Goal: Task Accomplishment & Management: Use online tool/utility

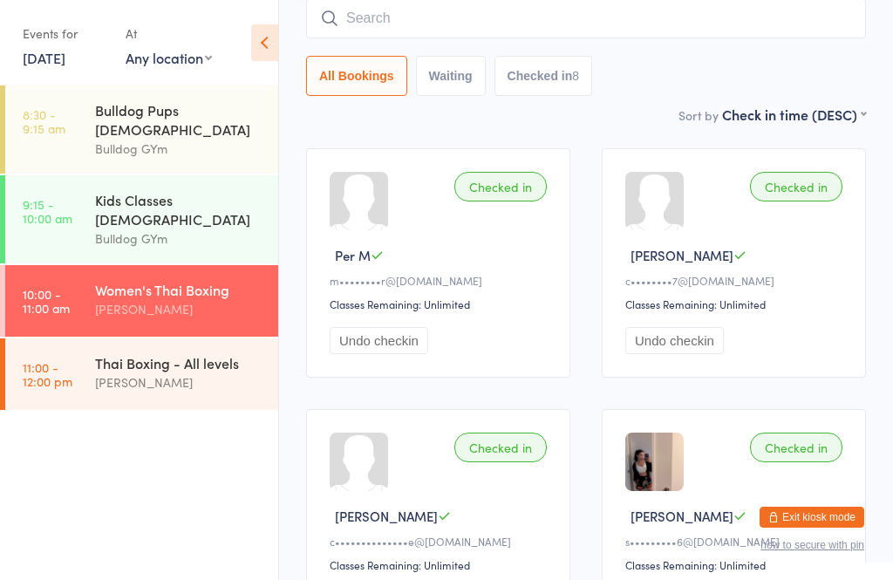
click at [160, 372] on div "[PERSON_NAME]" at bounding box center [179, 382] width 168 height 20
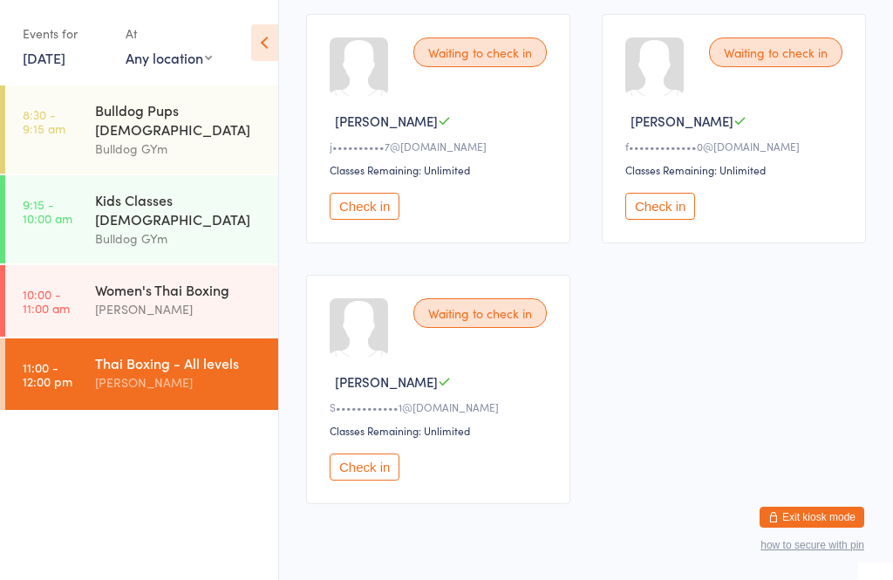
scroll to position [280, 0]
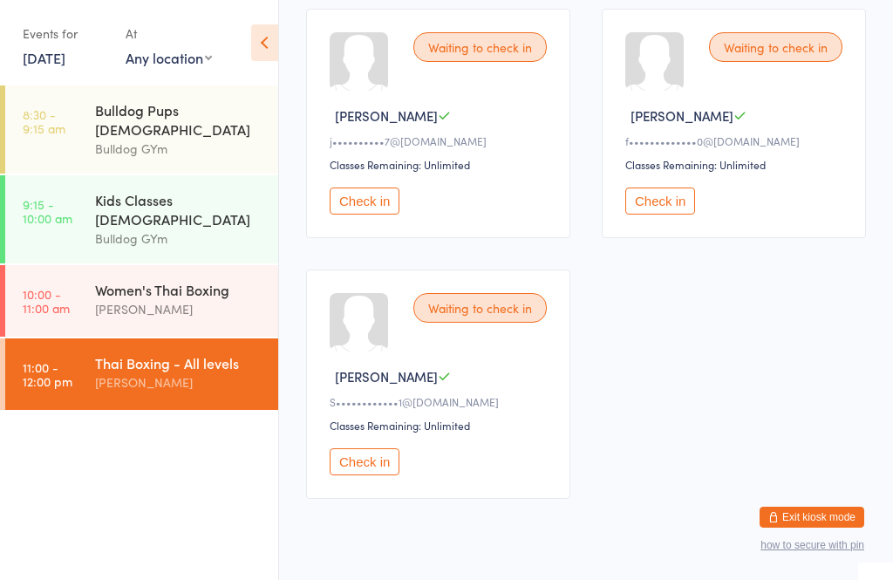
click at [371, 473] on button "Check in" at bounding box center [365, 461] width 70 height 27
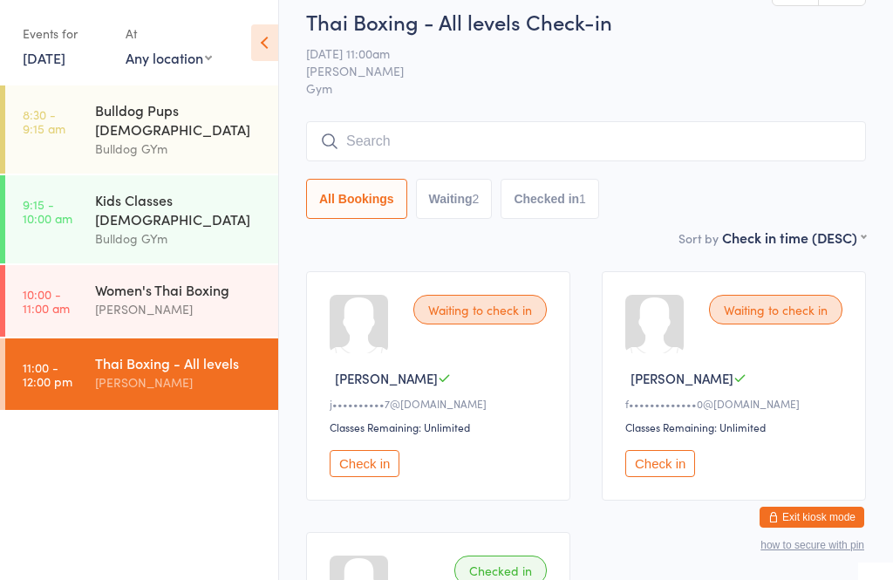
scroll to position [17, 0]
click at [480, 135] on input "search" at bounding box center [586, 142] width 560 height 40
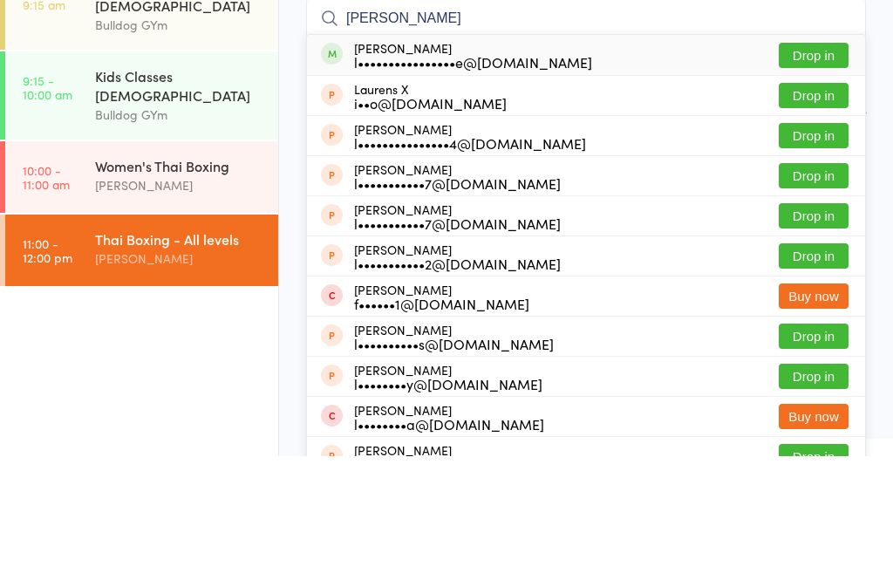
type input "[PERSON_NAME]"
click at [818, 167] on button "Drop in" at bounding box center [814, 179] width 70 height 25
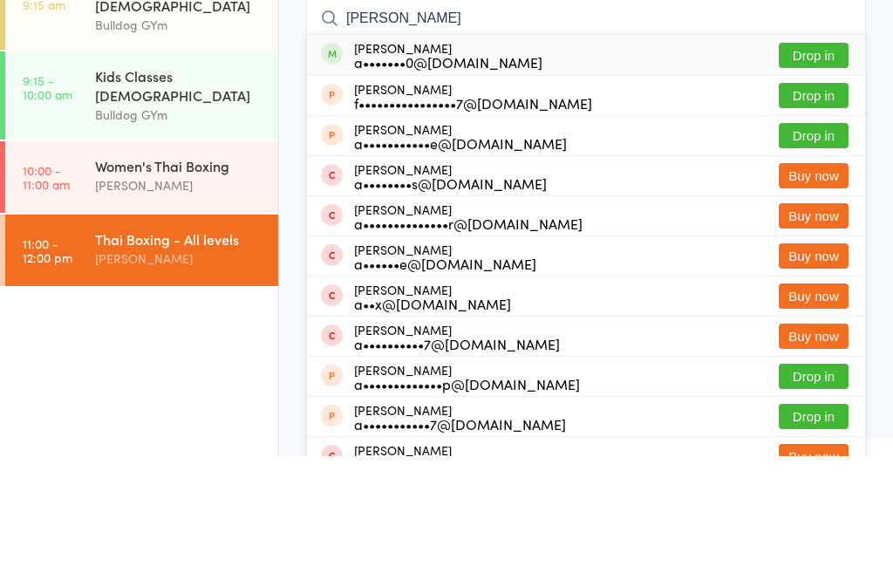
type input "[PERSON_NAME]"
click at [799, 167] on button "Drop in" at bounding box center [814, 179] width 70 height 25
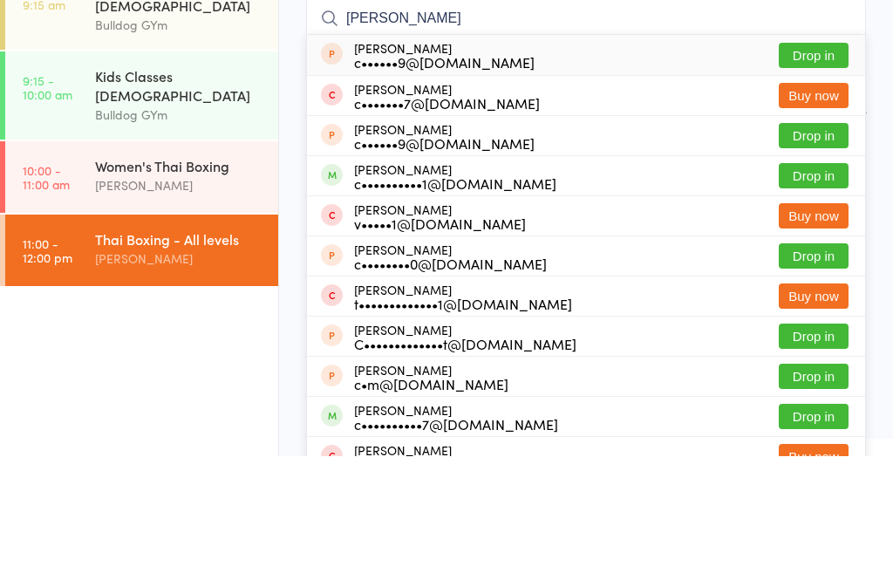
type input "[PERSON_NAME]"
click at [824, 287] on button "Drop in" at bounding box center [814, 299] width 70 height 25
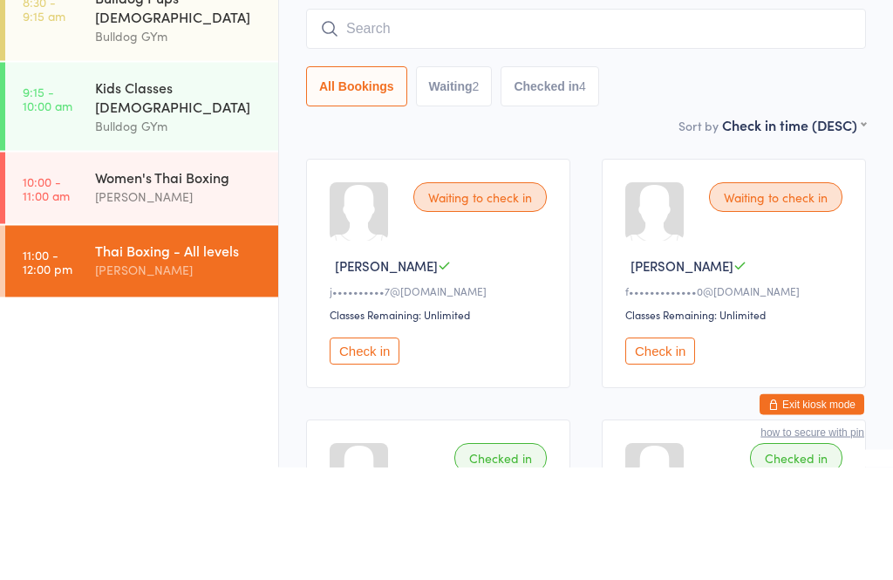
click at [383, 122] on input "search" at bounding box center [586, 142] width 560 height 40
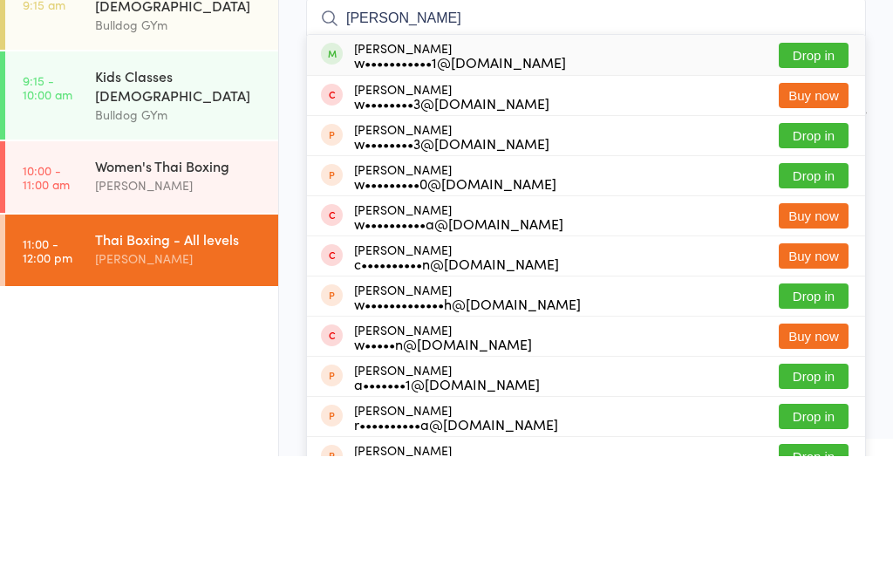
type input "[PERSON_NAME]"
click at [802, 167] on button "Drop in" at bounding box center [814, 179] width 70 height 25
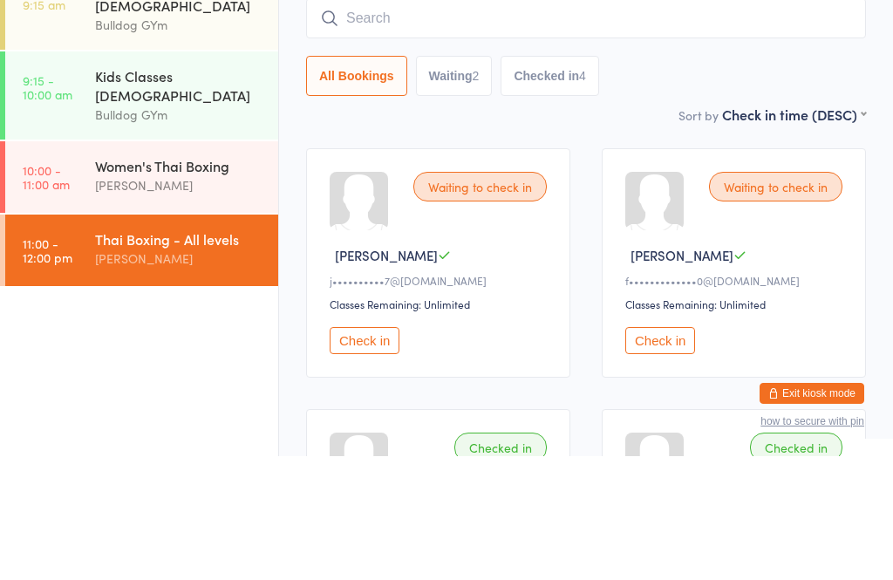
scroll to position [140, 0]
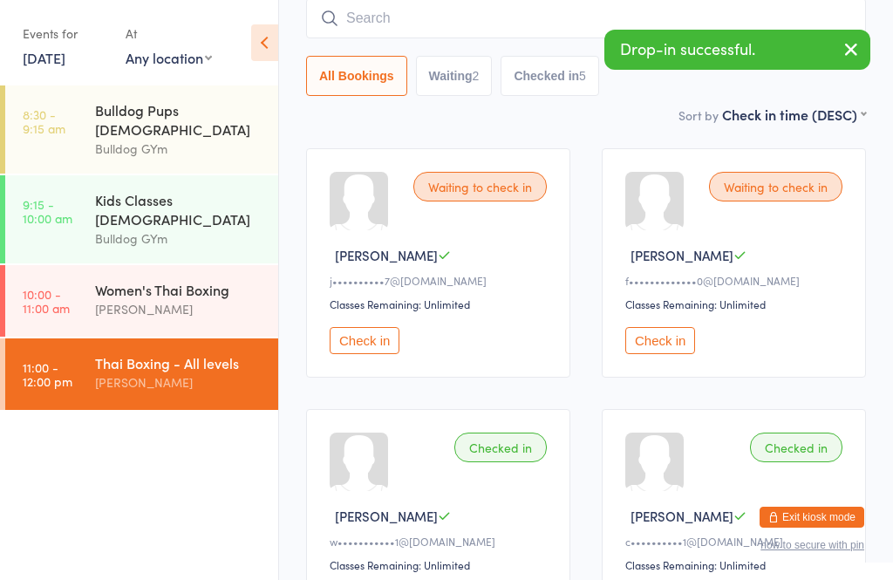
click at [364, 354] on button "Check in" at bounding box center [365, 340] width 70 height 27
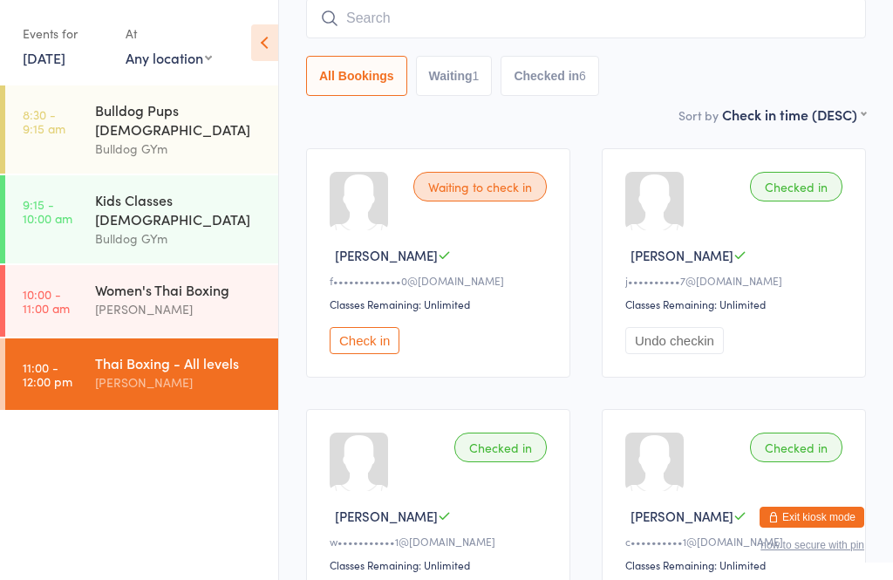
click at [361, 344] on button "Check in" at bounding box center [365, 340] width 70 height 27
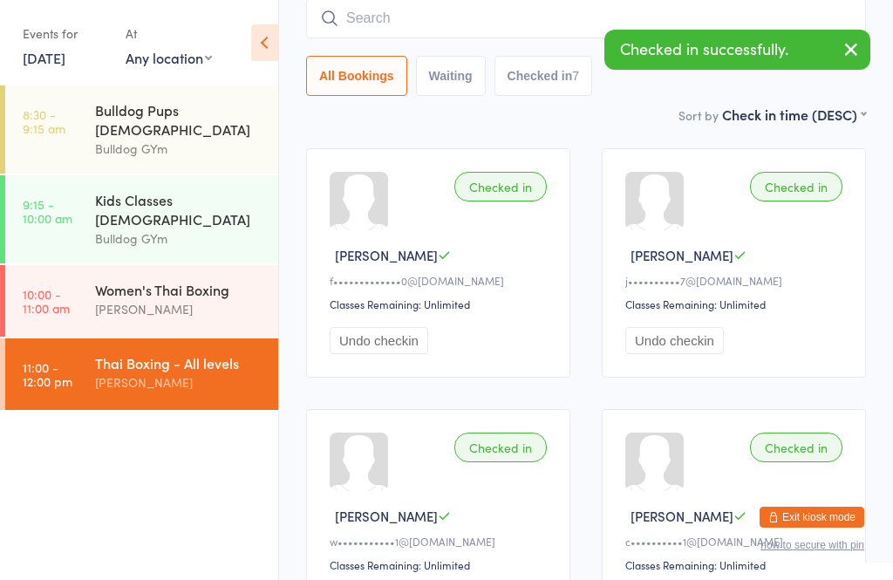
click at [514, 20] on input "search" at bounding box center [586, 18] width 560 height 40
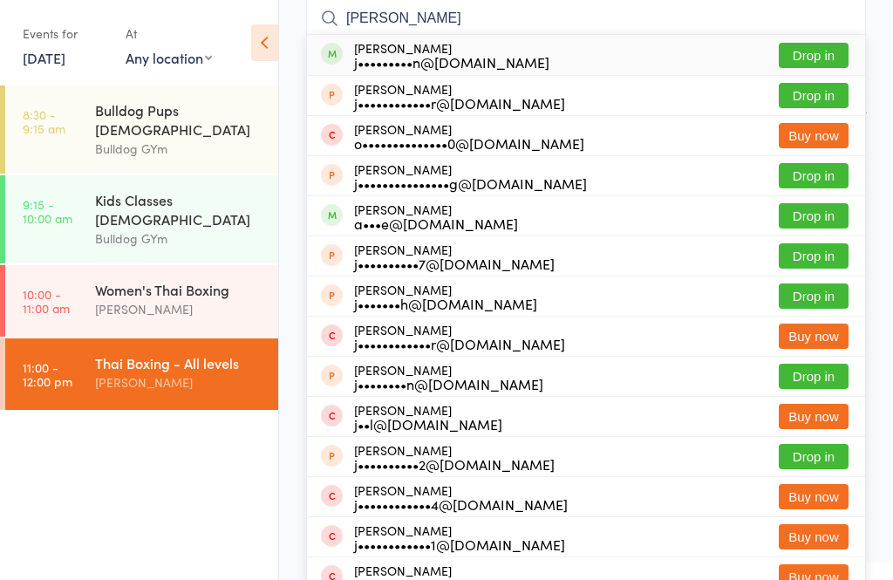
type input "[PERSON_NAME]"
click at [813, 48] on button "Drop in" at bounding box center [814, 55] width 70 height 25
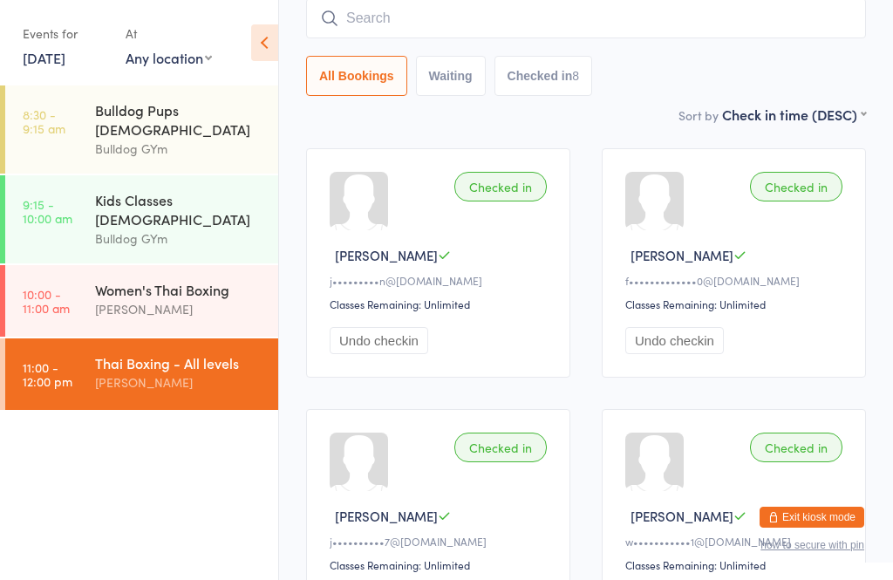
click at [429, 24] on input "search" at bounding box center [586, 18] width 560 height 40
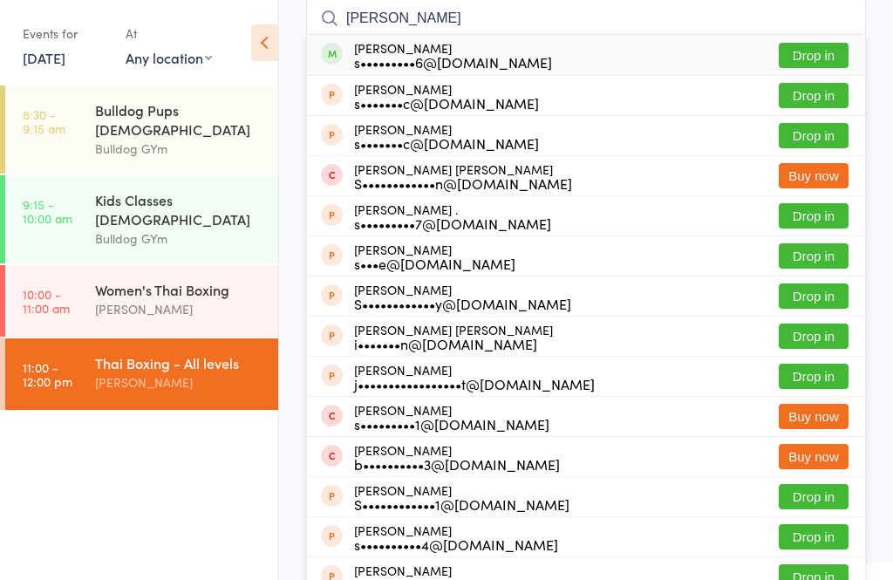
type input "[PERSON_NAME]"
click at [814, 58] on button "Drop in" at bounding box center [814, 55] width 70 height 25
